Goal: Information Seeking & Learning: Learn about a topic

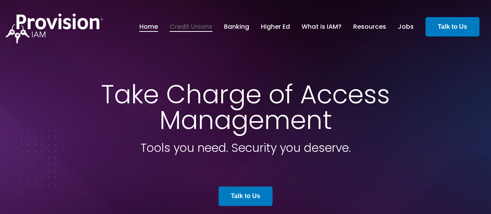
click at [185, 26] on link "Credit Unions" at bounding box center [190, 26] width 43 height 13
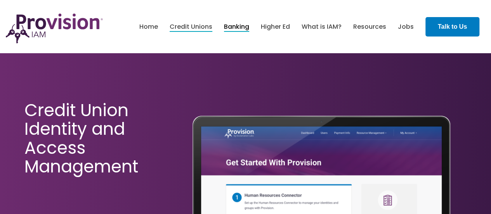
click at [245, 26] on link "Banking" at bounding box center [236, 26] width 25 height 13
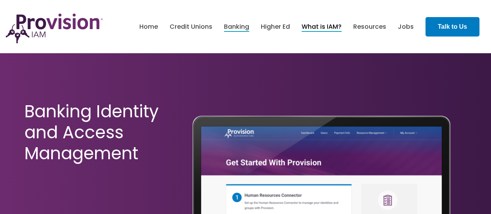
click at [332, 25] on link "What is IAM?" at bounding box center [321, 26] width 40 height 13
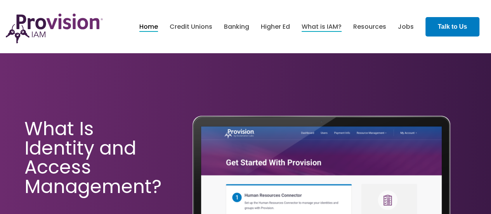
click at [153, 26] on link "Home" at bounding box center [148, 26] width 19 height 13
